Goal: Navigation & Orientation: Find specific page/section

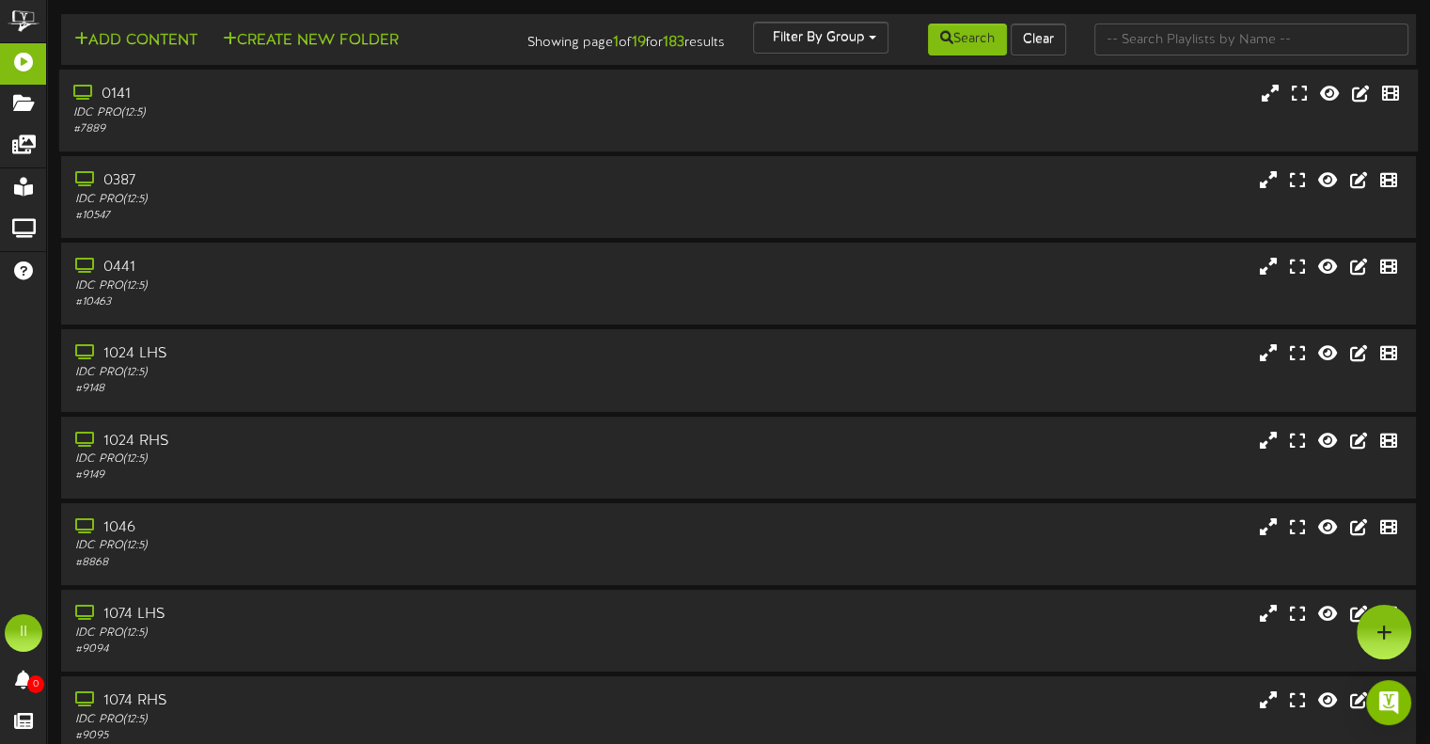
click at [140, 120] on div "IDC PRO ( 12:5 )" at bounding box center [342, 113] width 538 height 16
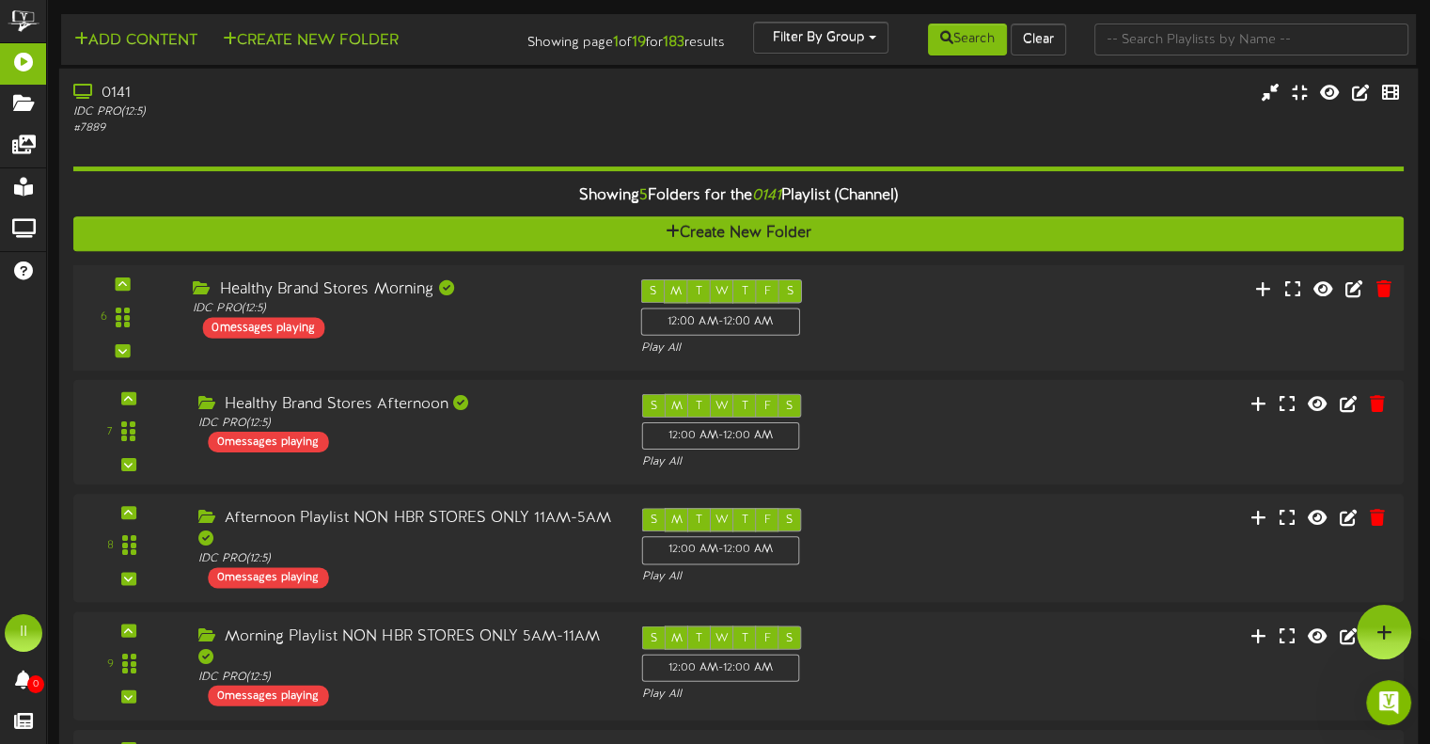
click at [314, 301] on div "Healthy Brand Stores Morning" at bounding box center [402, 290] width 419 height 22
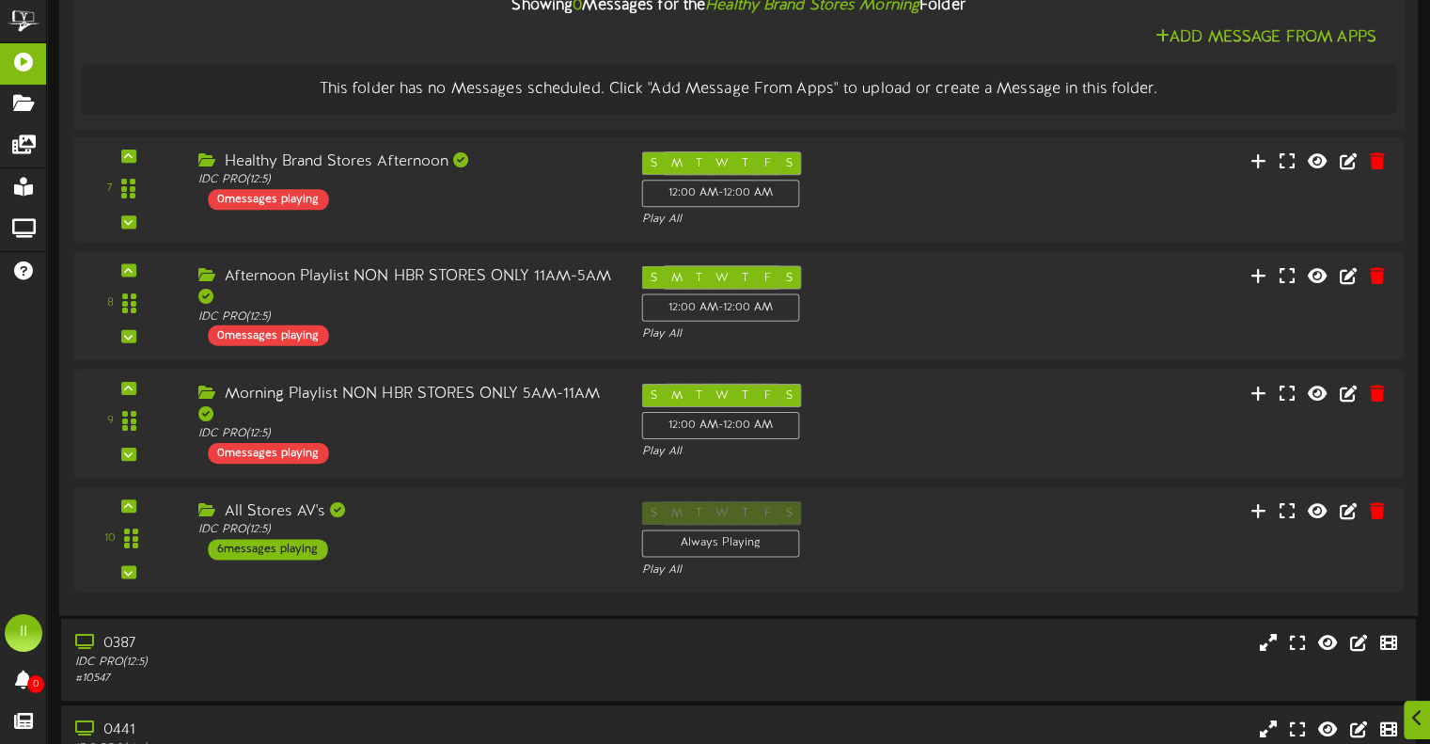
scroll to position [421, 0]
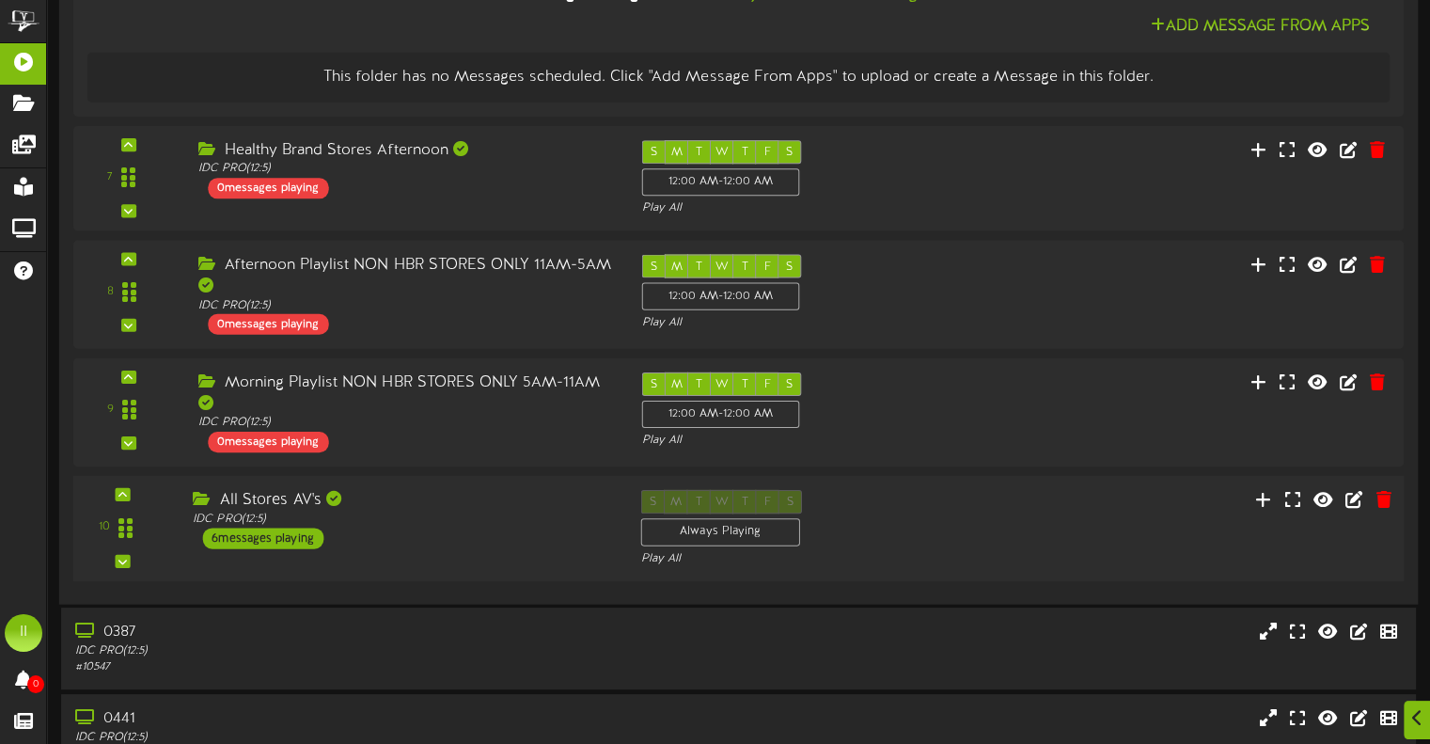
click at [273, 511] on div "All Stores AV's" at bounding box center [402, 500] width 419 height 22
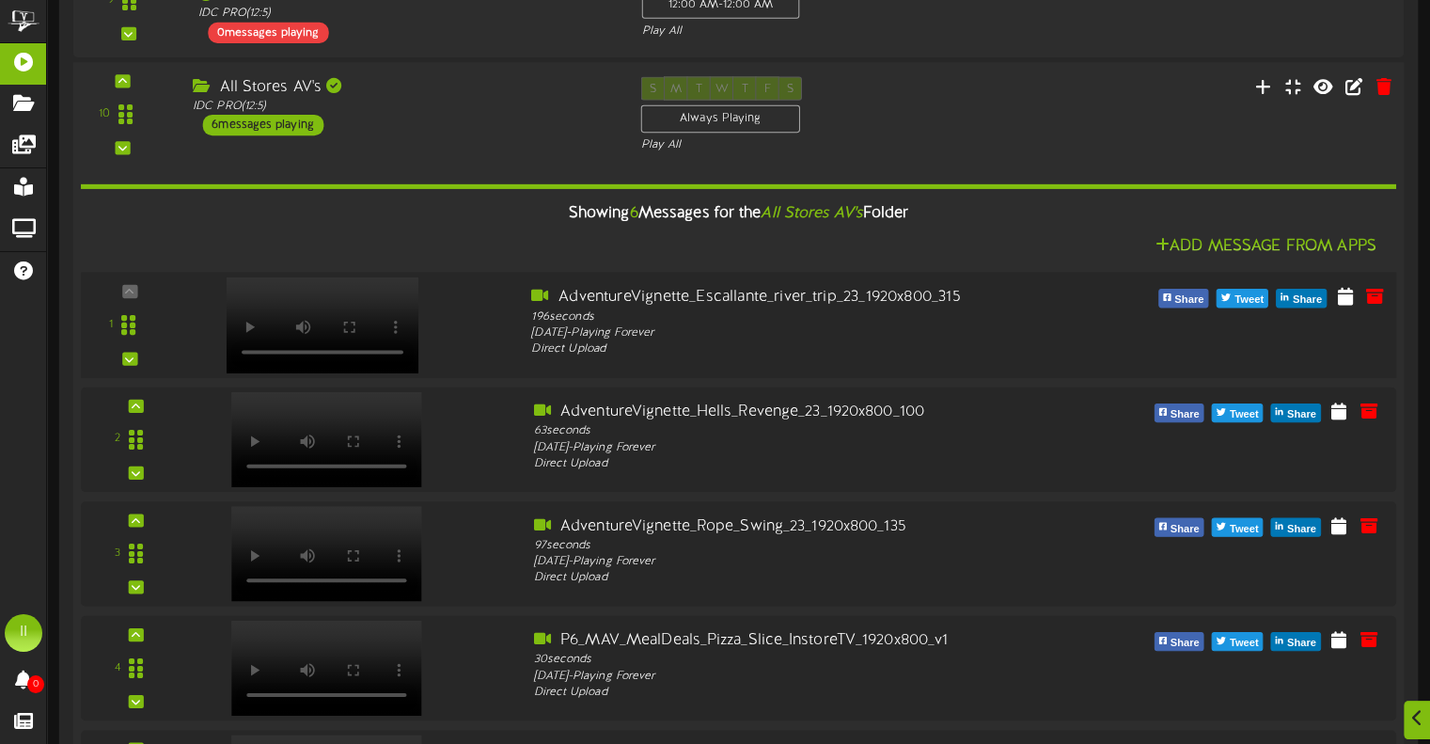
scroll to position [1015, 0]
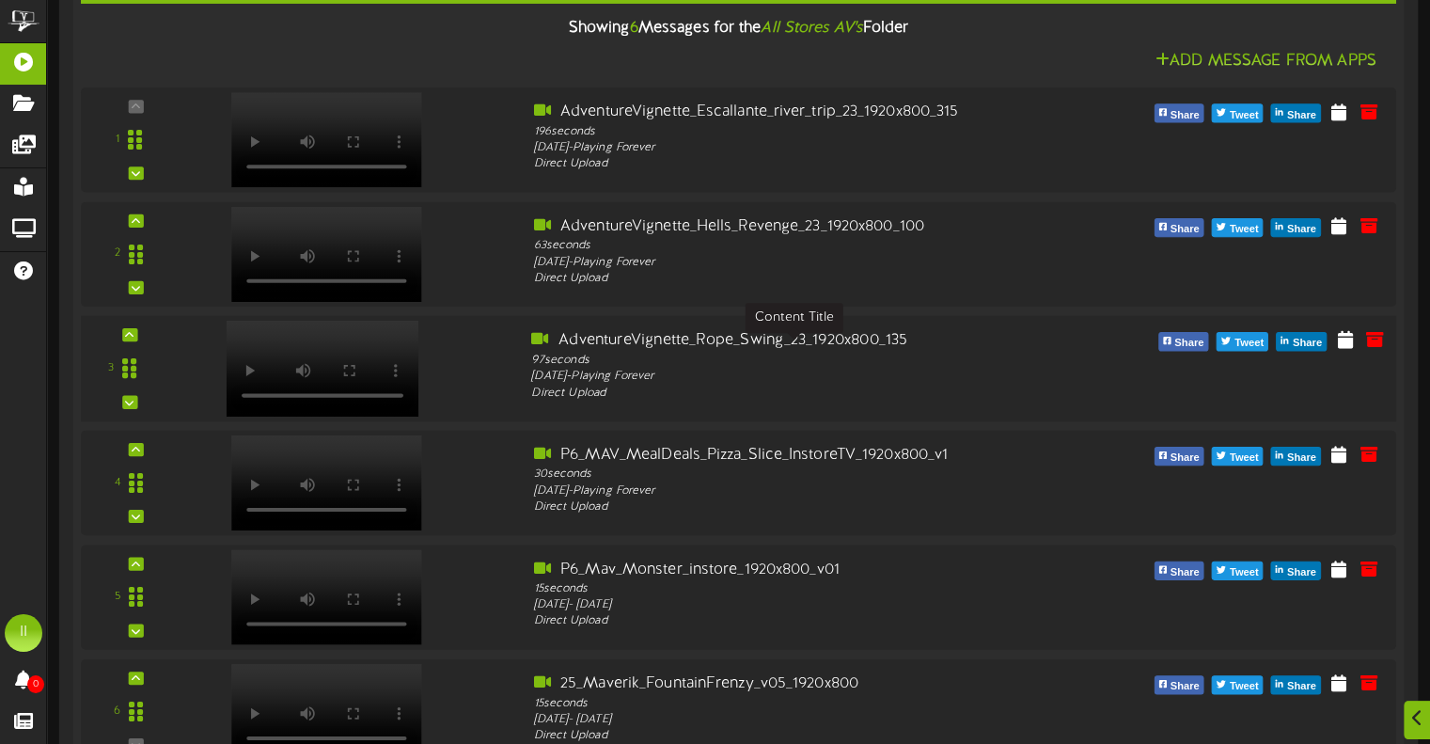
click at [730, 351] on div "AdventureVignette_Rope_Swing_23_1920x800_135" at bounding box center [793, 340] width 525 height 22
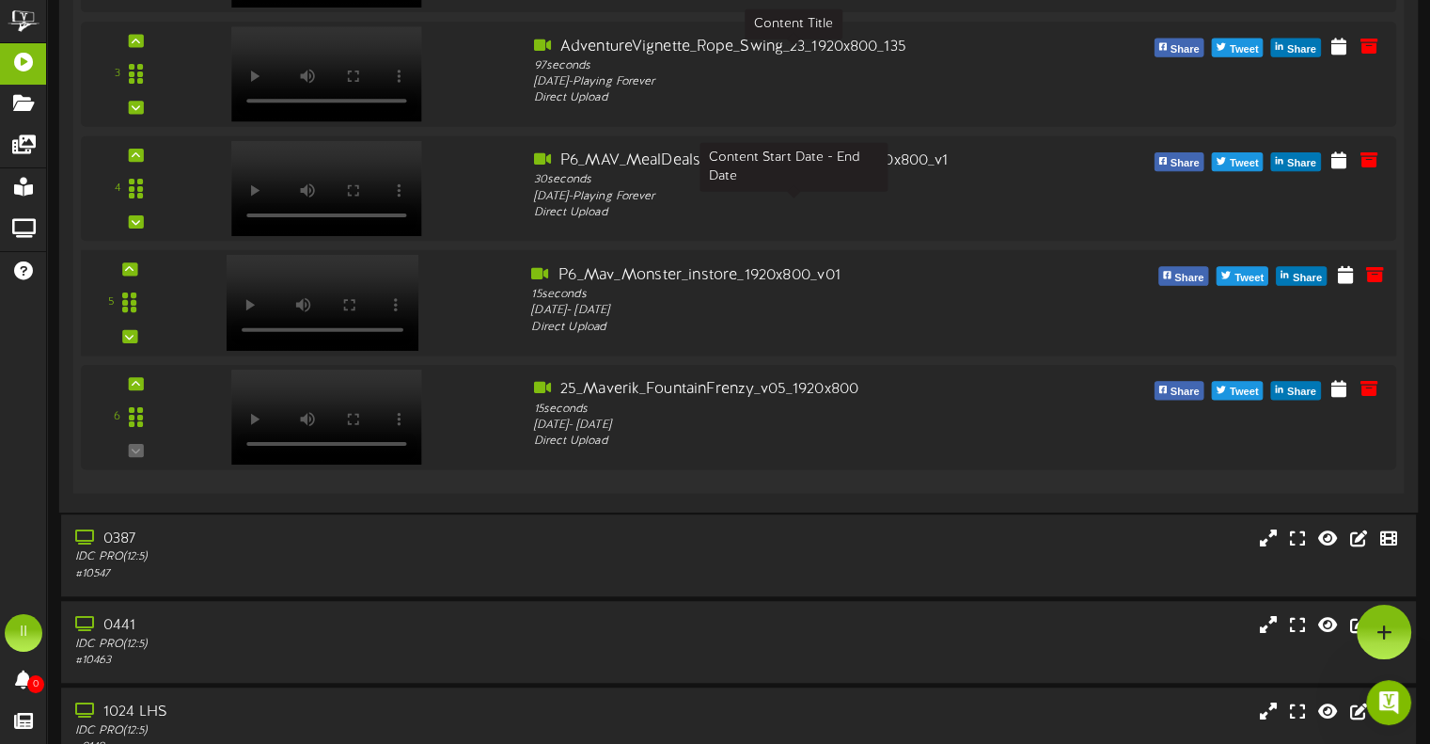
scroll to position [1301, 0]
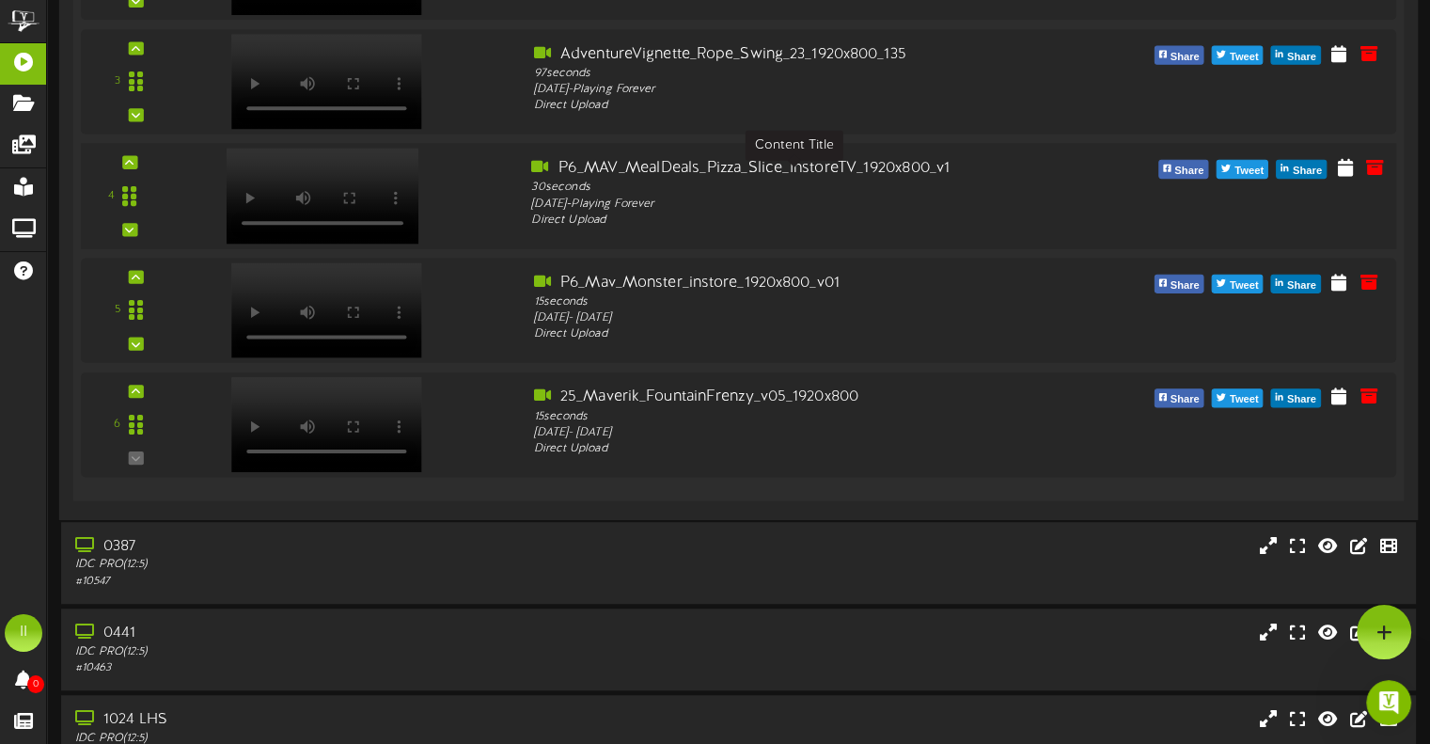
click at [606, 178] on div "P6_MAV_MealDeals_Pizza_Slice_InstoreTV_1920x800_v1" at bounding box center [793, 168] width 525 height 22
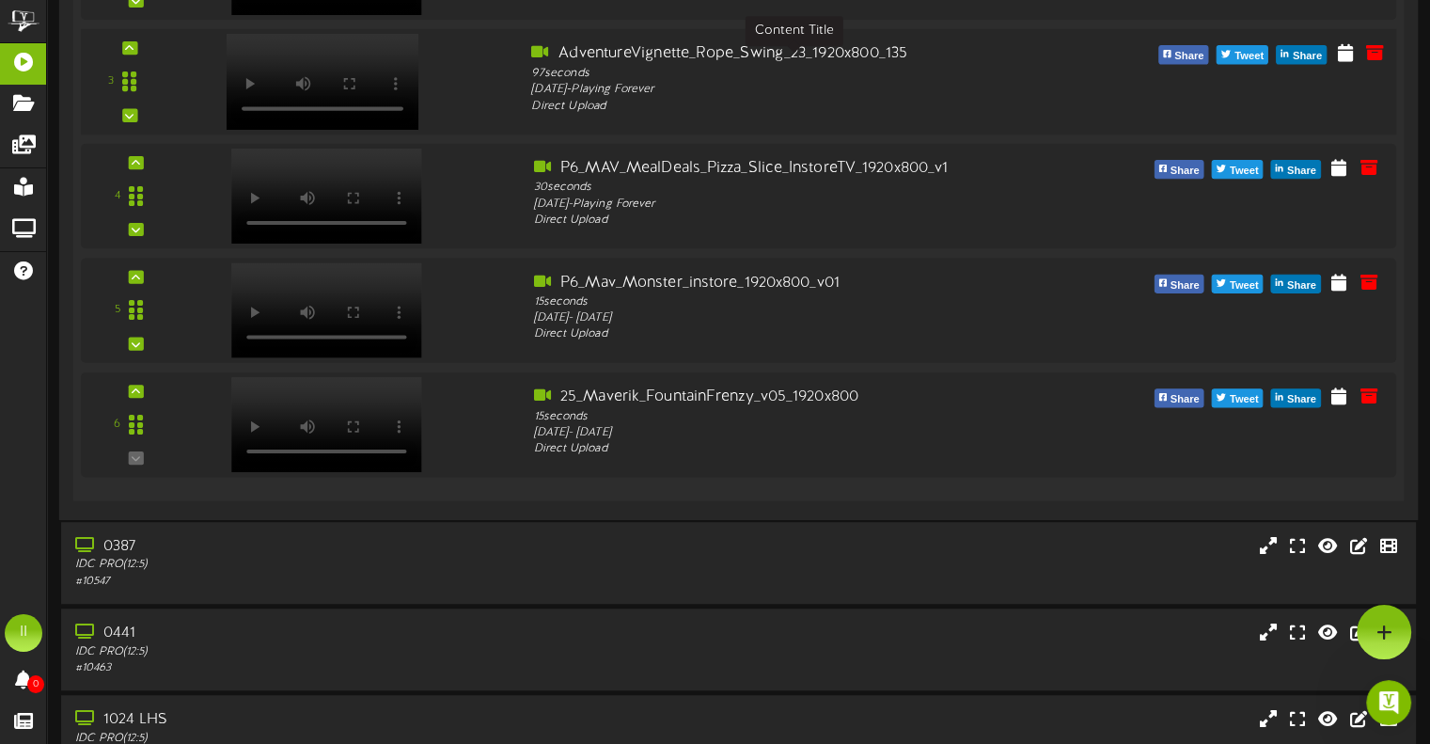
click at [605, 63] on div "AdventureVignette_Rope_Swing_23_1920x800_135" at bounding box center [793, 53] width 525 height 22
click at [629, 407] on div "25_Maverik_FountainFrenzy_v05_1920x800" at bounding box center [793, 396] width 525 height 22
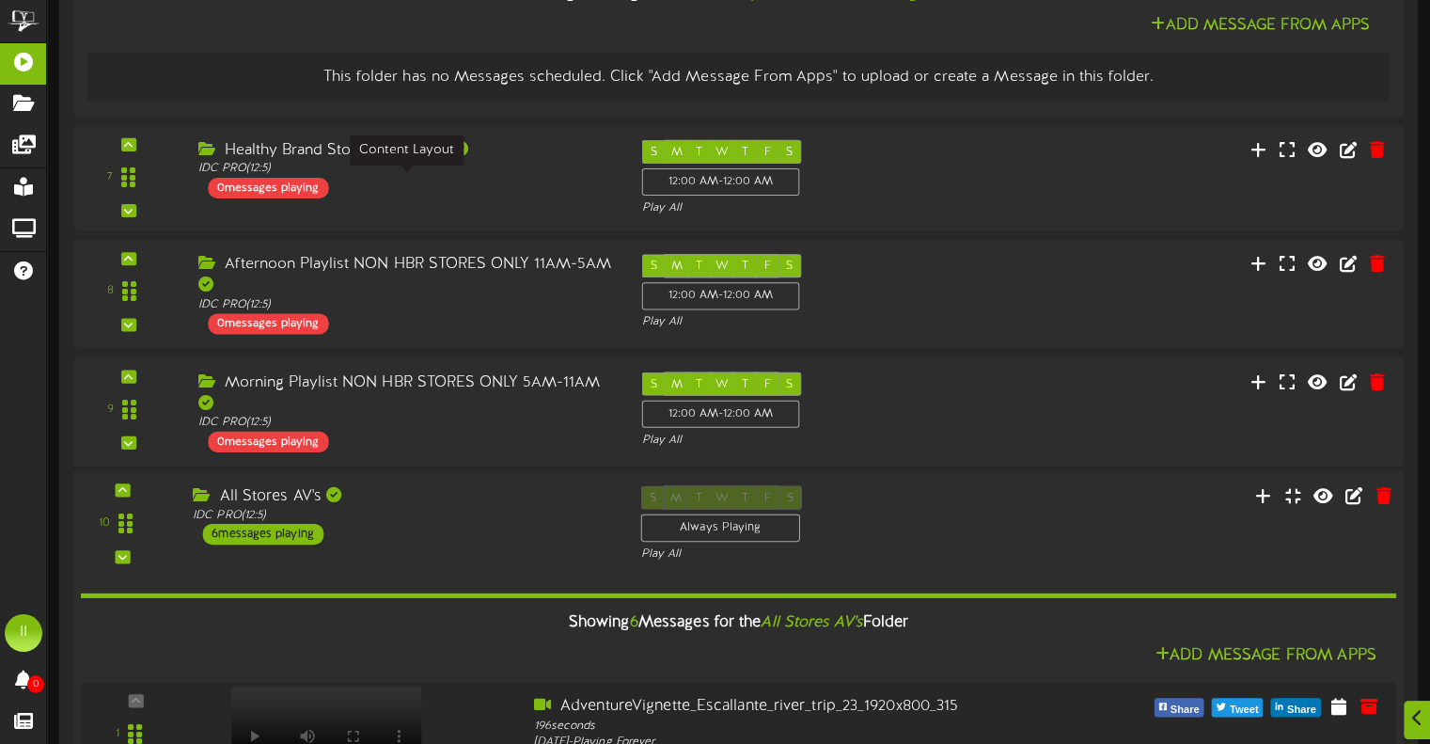
scroll to position [423, 0]
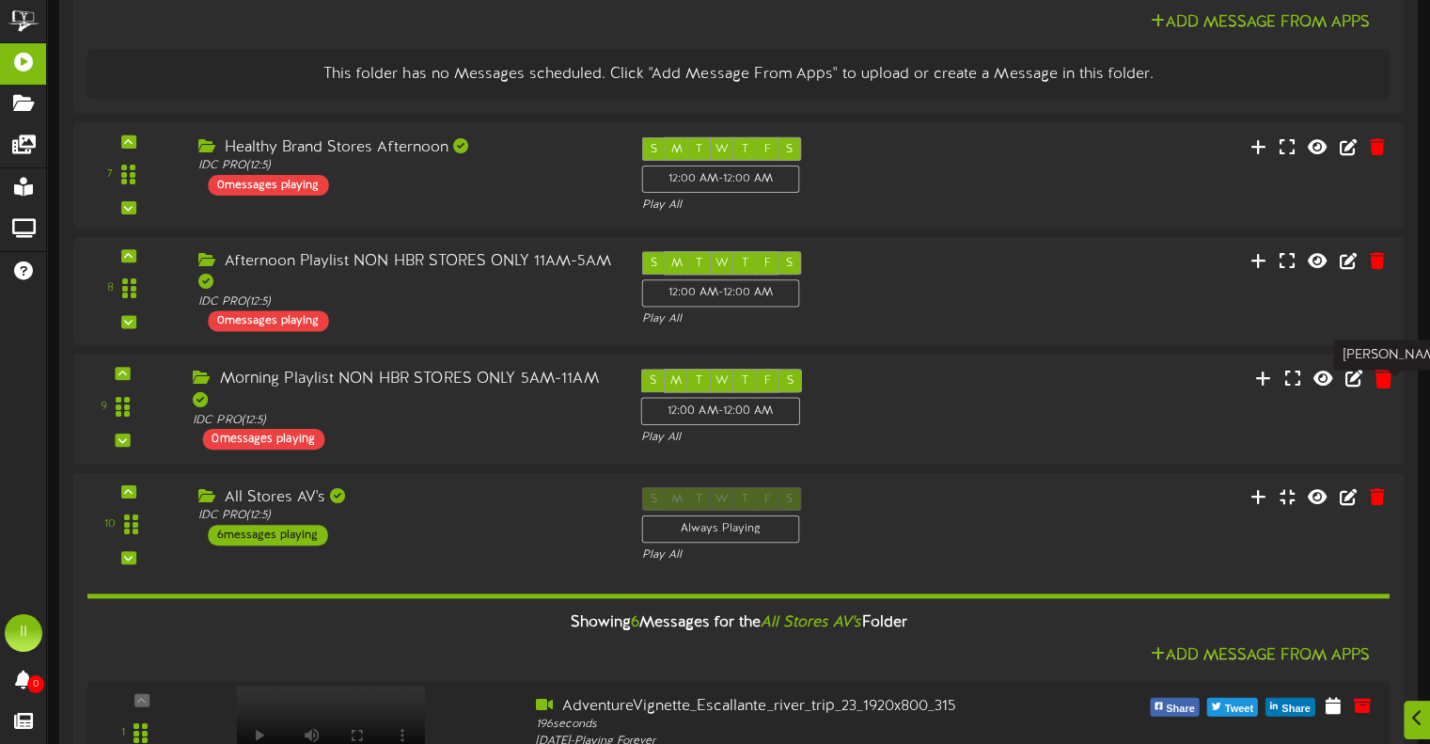
click at [1381, 387] on icon at bounding box center [1384, 377] width 18 height 21
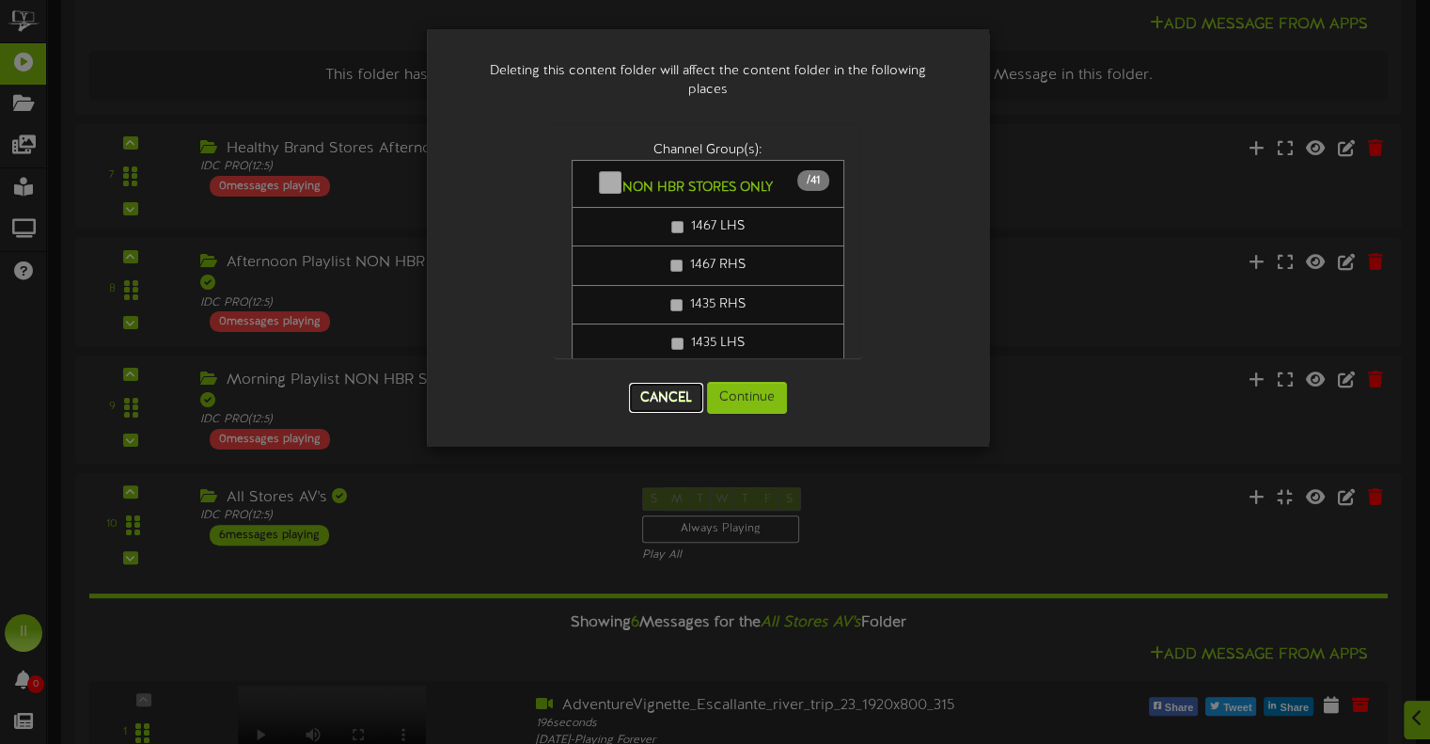
click at [670, 396] on button "Cancel" at bounding box center [666, 398] width 74 height 30
